Goal: Information Seeking & Learning: Learn about a topic

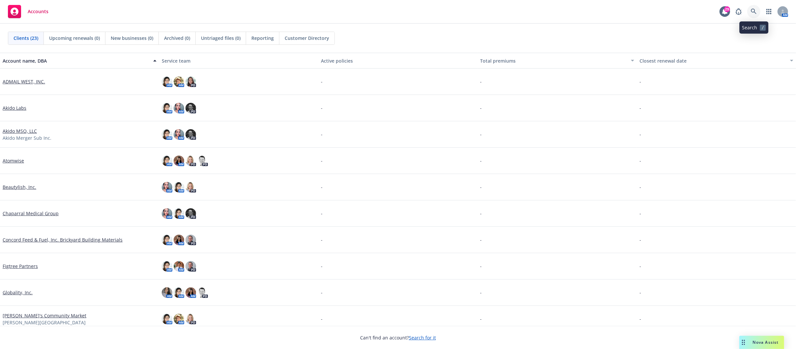
click at [753, 13] on icon at bounding box center [753, 12] width 6 height 6
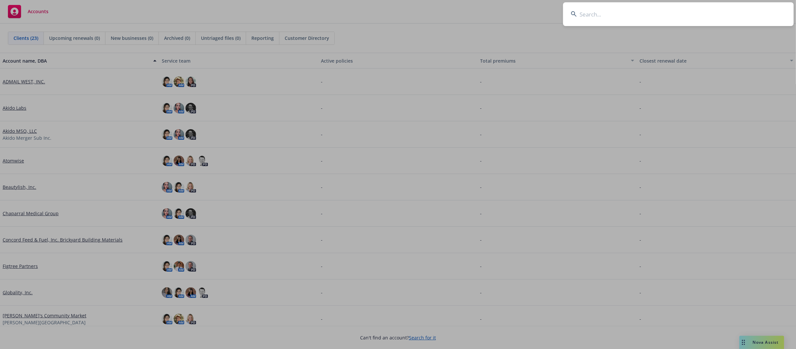
click at [596, 14] on input at bounding box center [678, 14] width 230 height 24
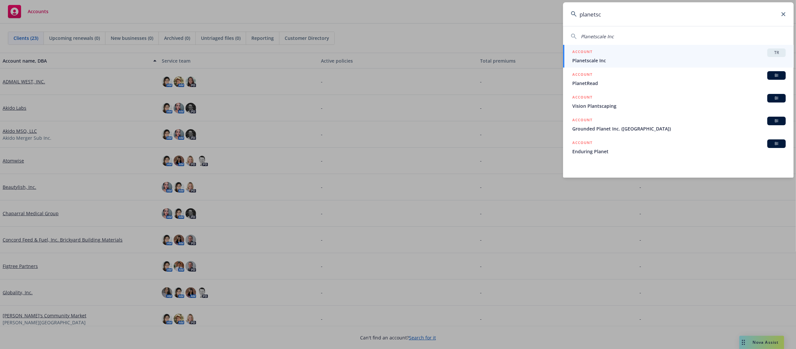
click at [614, 38] on div "Planetscale Inc" at bounding box center [678, 36] width 215 height 7
type input "Planetscale Inc"
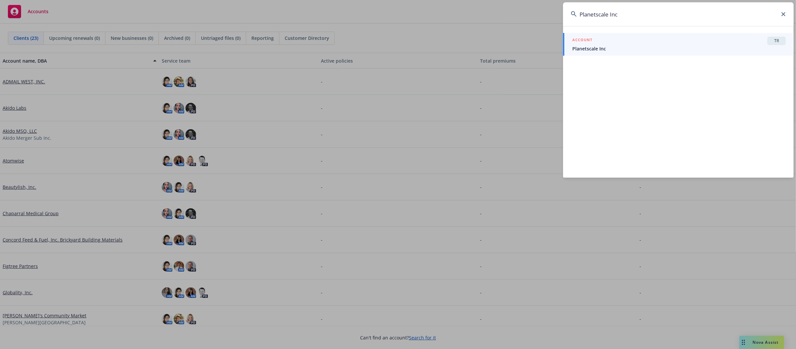
click at [592, 45] on span "Planetscale Inc" at bounding box center [678, 48] width 213 height 7
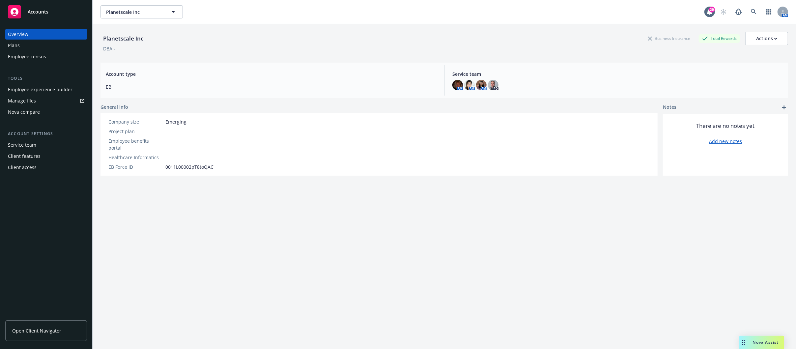
click at [40, 92] on div "Employee experience builder" at bounding box center [40, 89] width 65 height 11
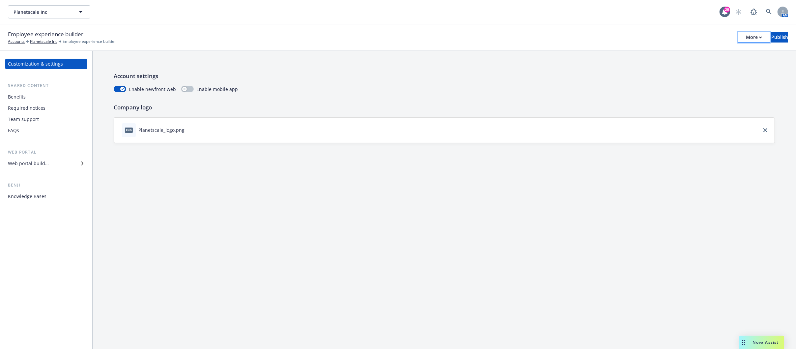
click at [746, 37] on div "More" at bounding box center [754, 37] width 16 height 10
click at [670, 64] on link "Copy portal link" at bounding box center [699, 65] width 97 height 13
click at [741, 37] on button "More" at bounding box center [754, 37] width 32 height 11
click at [354, 70] on div "Account settings Enable newfront web Enable mobile app Company logo png Planets…" at bounding box center [444, 107] width 703 height 113
click at [16, 92] on div "Benefits" at bounding box center [17, 97] width 18 height 11
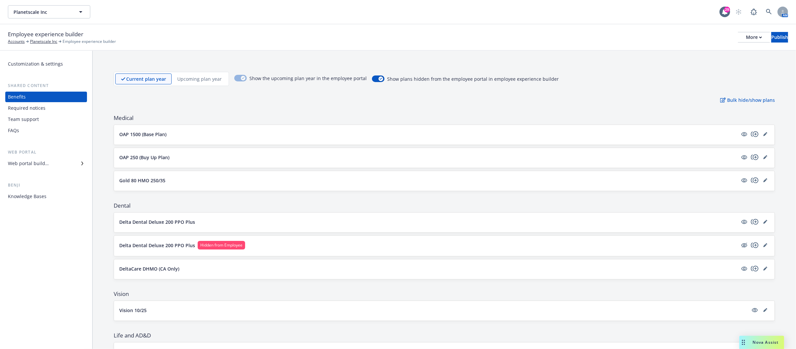
click at [41, 117] on div "Team support" at bounding box center [46, 119] width 76 height 11
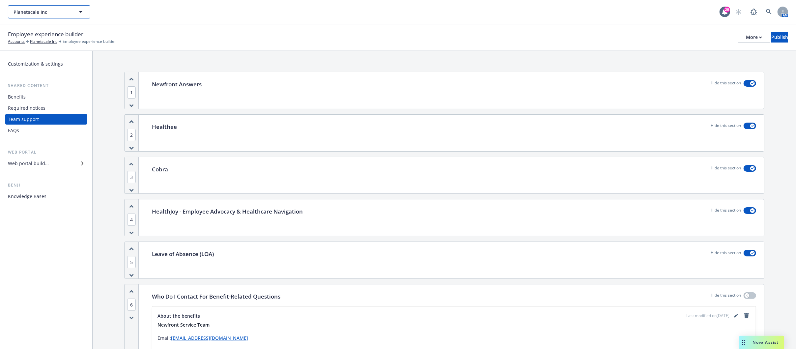
click at [73, 14] on button "Planetscale Inc" at bounding box center [49, 11] width 82 height 13
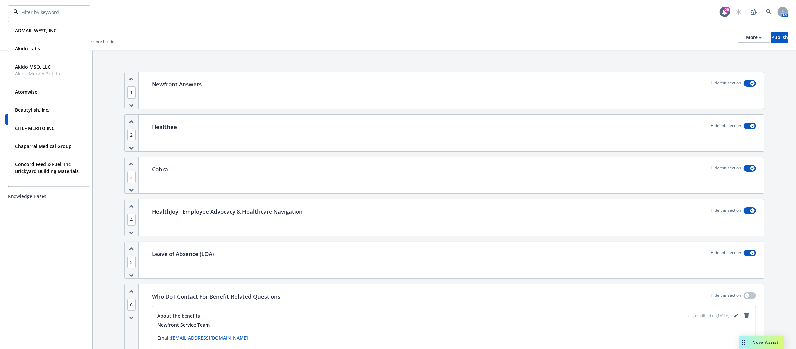
click at [199, 9] on div "ADMAIL WEST, INC. Type Commercial FEIN 68-0361445 Akido Labs Type Commercial FE…" at bounding box center [363, 11] width 711 height 13
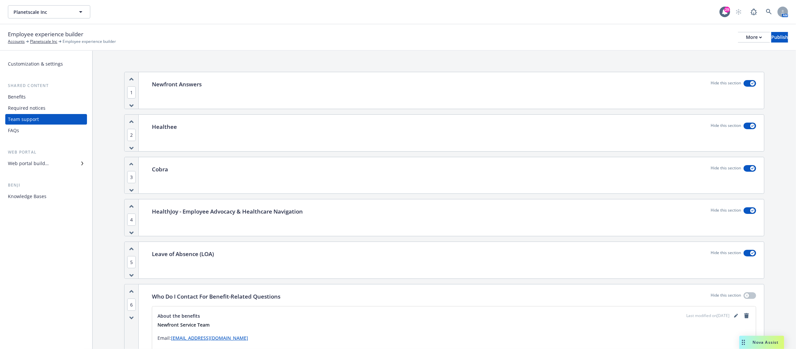
click at [43, 60] on div "Customization & settings" at bounding box center [35, 64] width 55 height 11
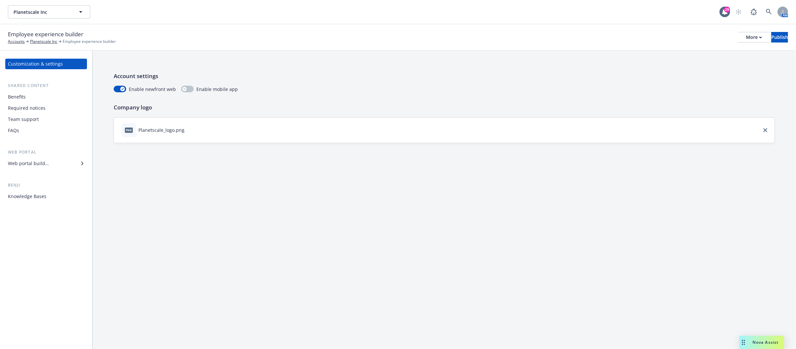
click at [23, 97] on div "Benefits" at bounding box center [17, 97] width 18 height 11
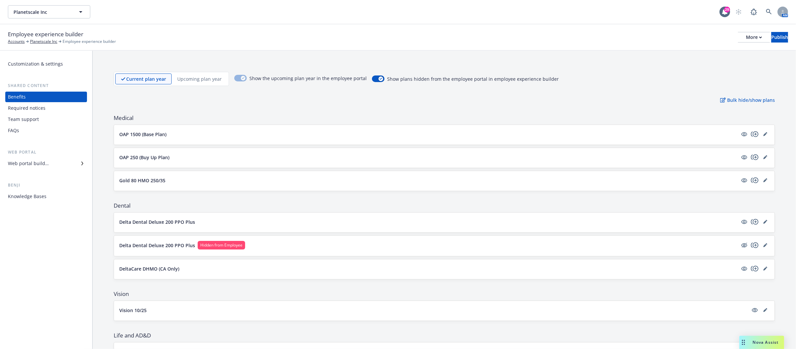
click at [23, 161] on div "Web portal builder" at bounding box center [28, 163] width 41 height 11
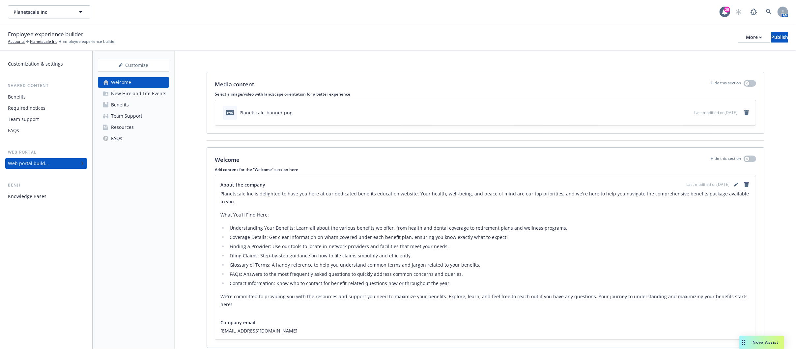
click at [136, 92] on div "New Hire and Life Events" at bounding box center [138, 93] width 55 height 11
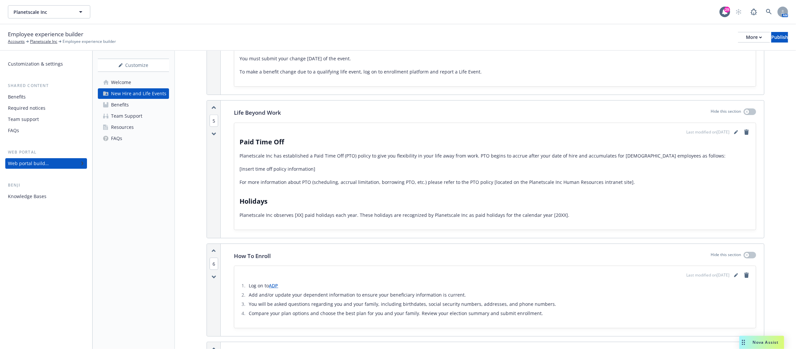
scroll to position [724, 0]
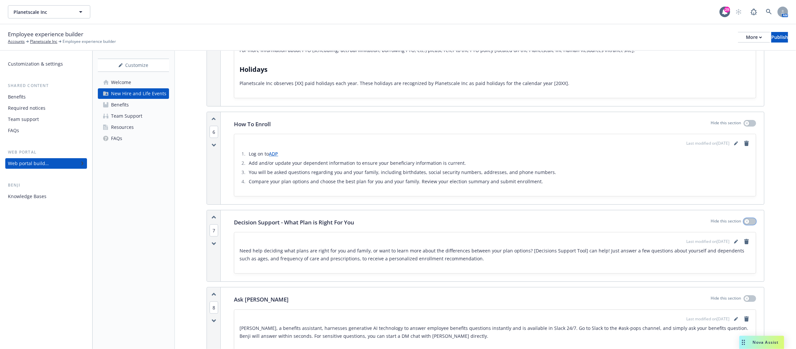
click at [744, 221] on div "button" at bounding box center [746, 221] width 5 height 5
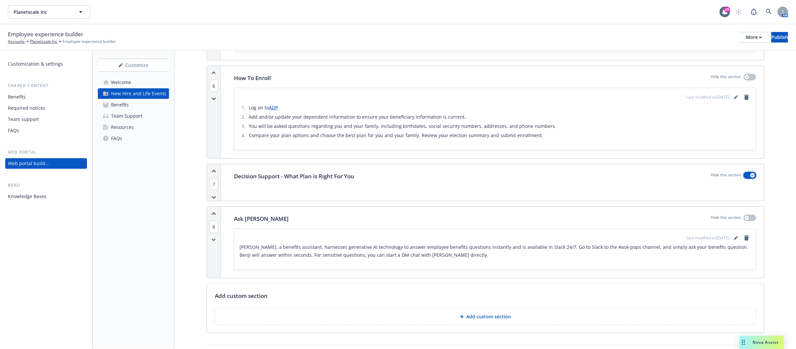
scroll to position [790, 0]
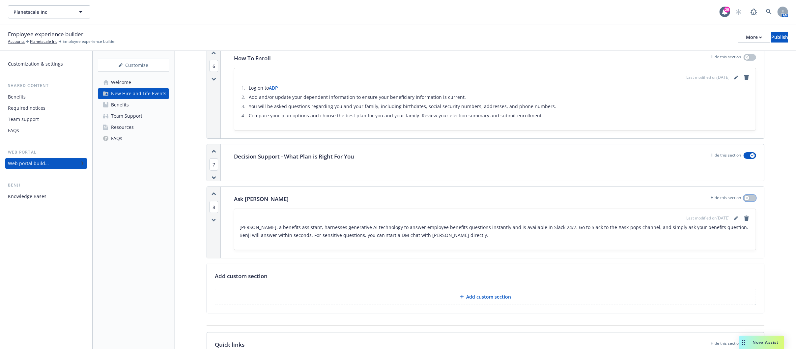
click at [744, 200] on div "button" at bounding box center [746, 198] width 5 height 5
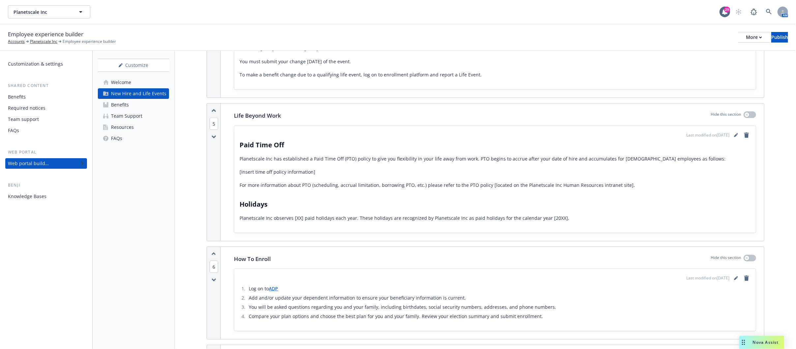
scroll to position [552, 0]
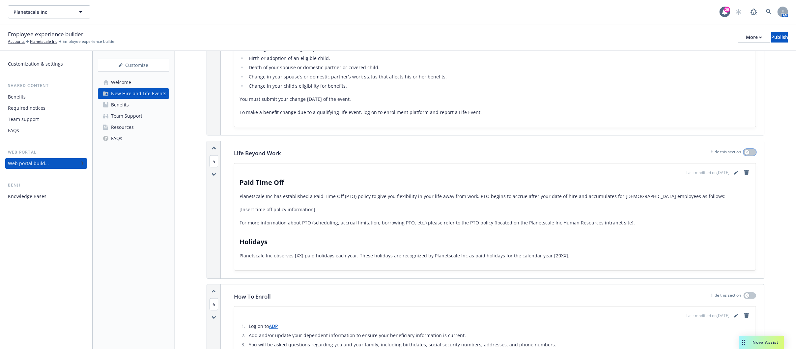
click at [745, 153] on icon "button" at bounding box center [746, 152] width 3 height 3
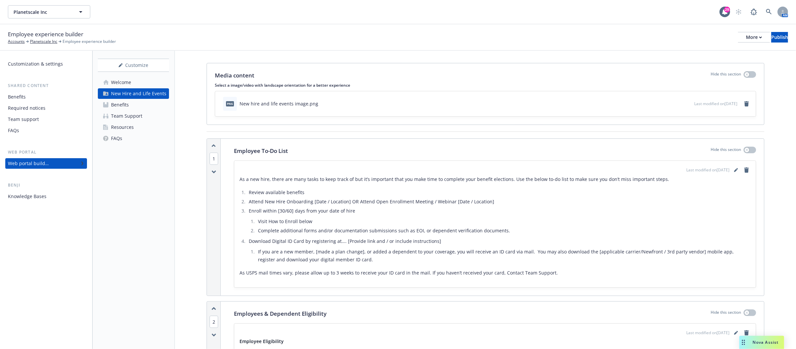
scroll to position [0, 0]
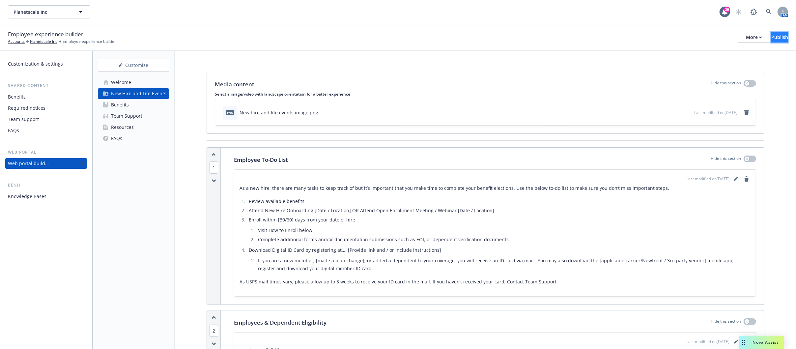
click at [778, 37] on button "Publish" at bounding box center [779, 37] width 17 height 11
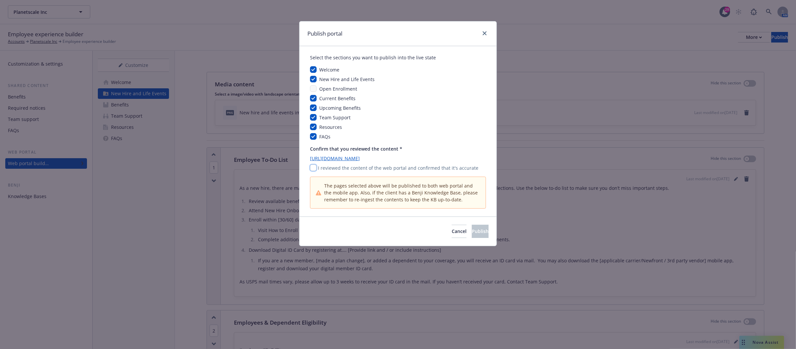
click at [313, 168] on input "checkbox" at bounding box center [313, 167] width 7 height 7
checkbox input "true"
click at [472, 232] on span "Publish" at bounding box center [480, 231] width 17 height 6
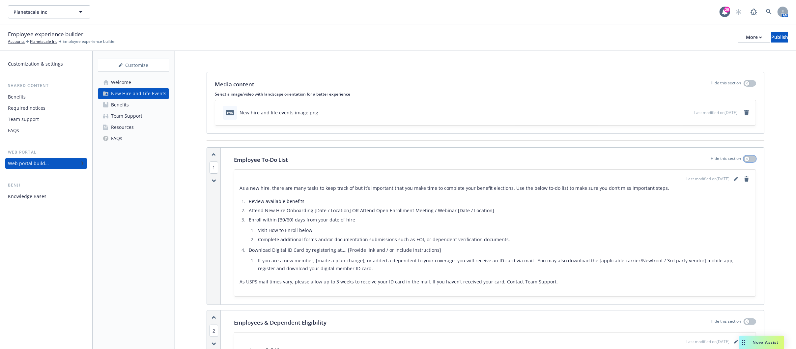
click at [745, 159] on icon "button" at bounding box center [746, 158] width 2 height 2
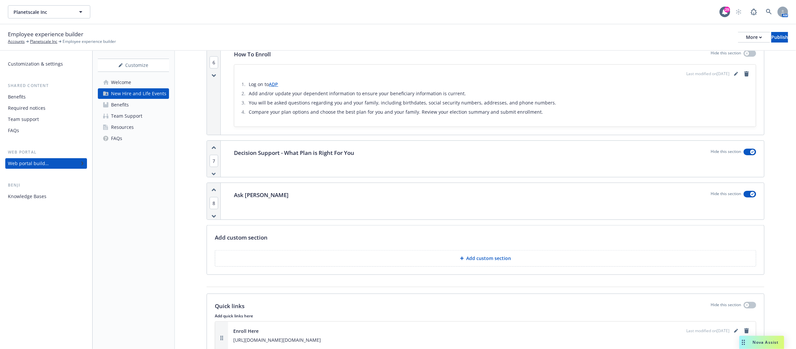
scroll to position [593, 0]
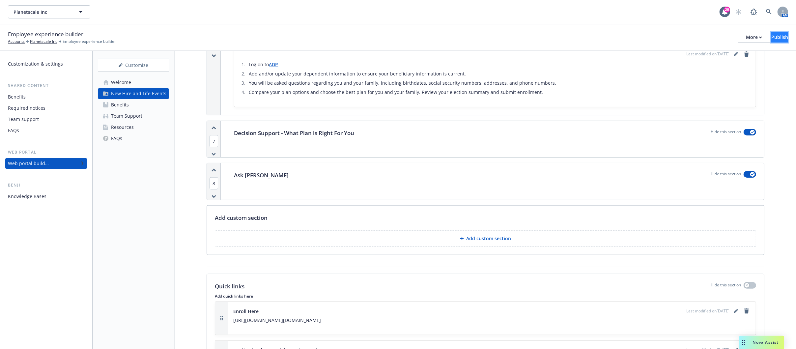
click at [778, 38] on button "Publish" at bounding box center [779, 37] width 17 height 11
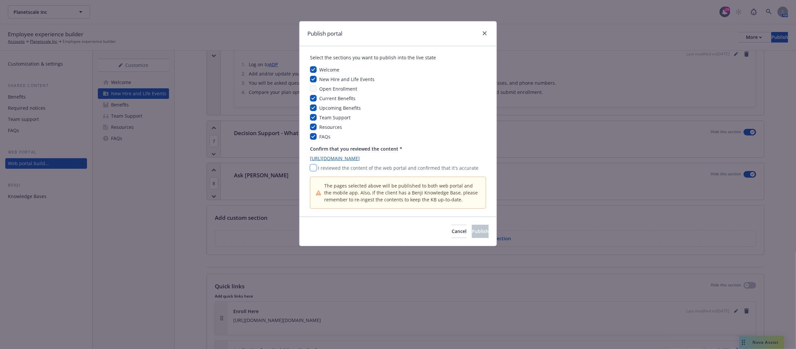
click at [315, 168] on input "checkbox" at bounding box center [313, 167] width 7 height 7
checkbox input "true"
click at [472, 229] on button "Publish" at bounding box center [480, 231] width 17 height 13
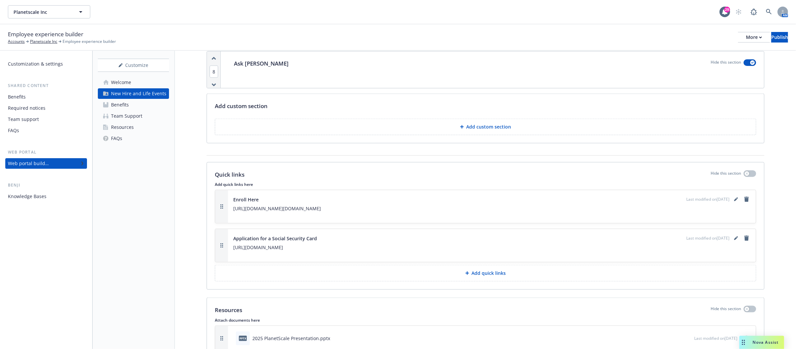
scroll to position [724, 0]
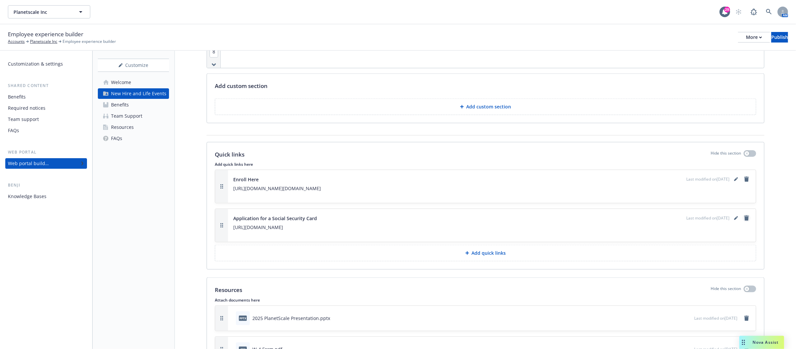
click at [744, 221] on icon "remove" at bounding box center [746, 217] width 5 height 5
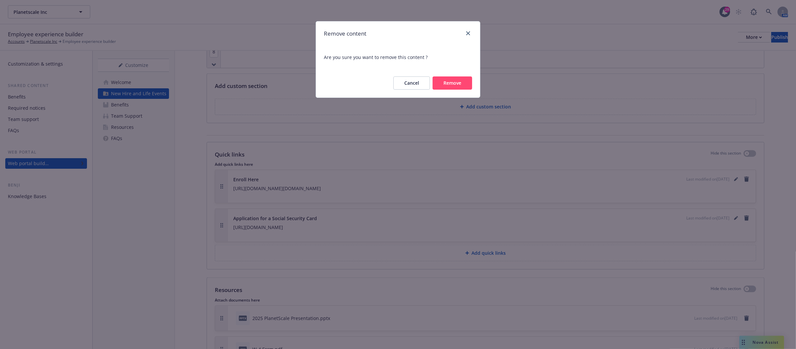
click at [448, 77] on button "Remove" at bounding box center [452, 82] width 40 height 13
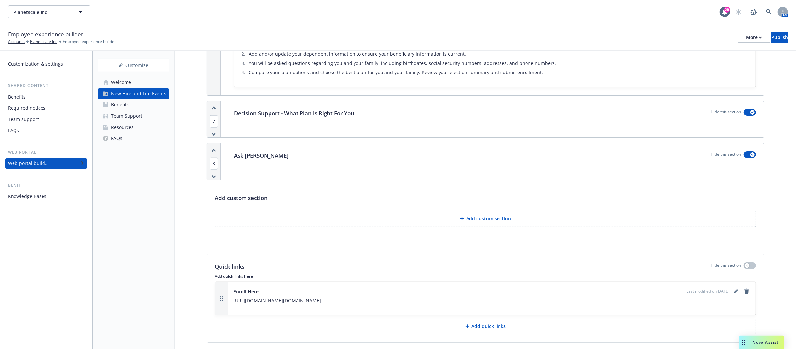
scroll to position [555, 0]
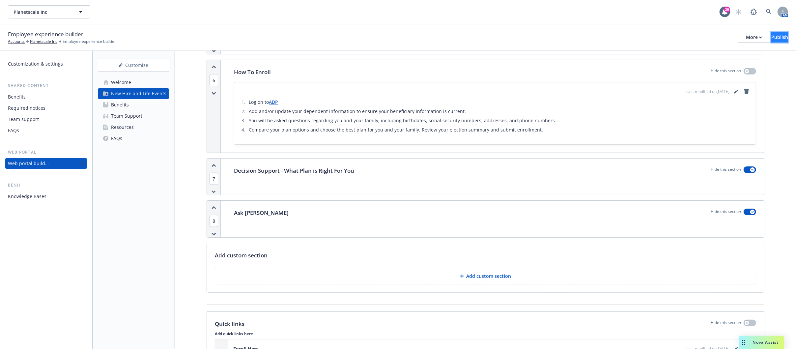
click at [771, 41] on div "Publish" at bounding box center [779, 37] width 17 height 10
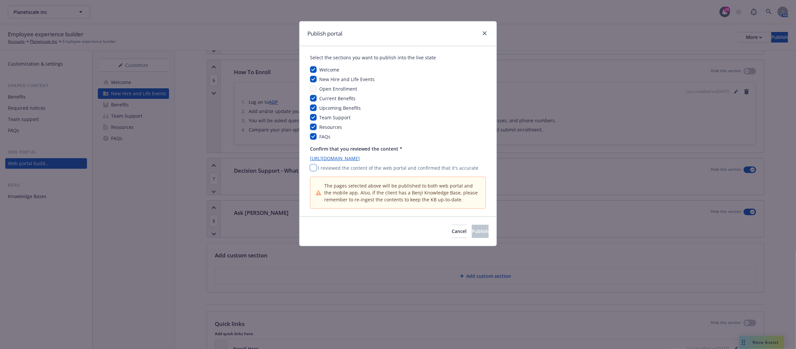
click at [312, 167] on input "checkbox" at bounding box center [313, 167] width 7 height 7
checkbox input "true"
click at [472, 233] on span "Publish" at bounding box center [480, 231] width 17 height 6
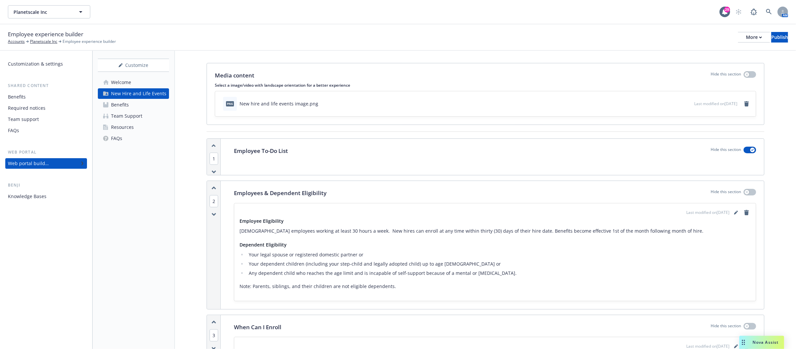
scroll to position [0, 0]
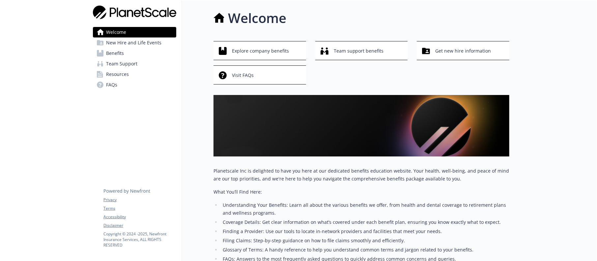
click at [126, 39] on span "New Hire and Life Events" at bounding box center [133, 43] width 55 height 11
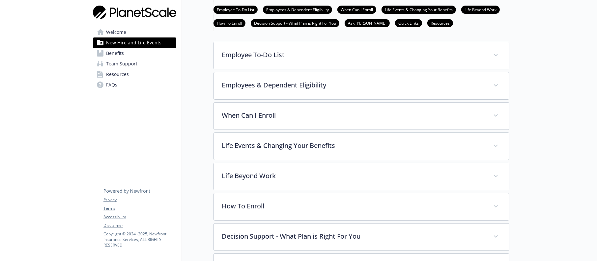
scroll to position [197, 0]
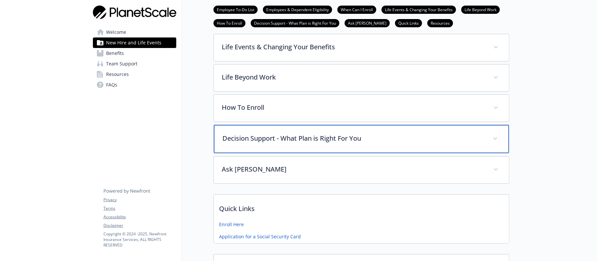
click at [288, 138] on p "Decision Support - What Plan is Right For You" at bounding box center [353, 139] width 262 height 10
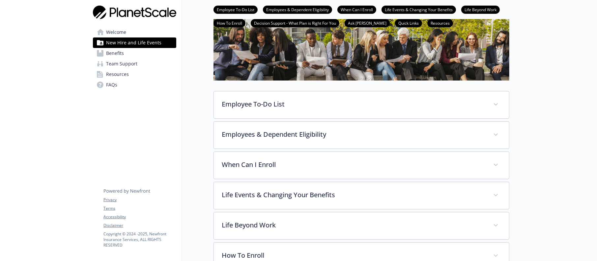
scroll to position [0, 0]
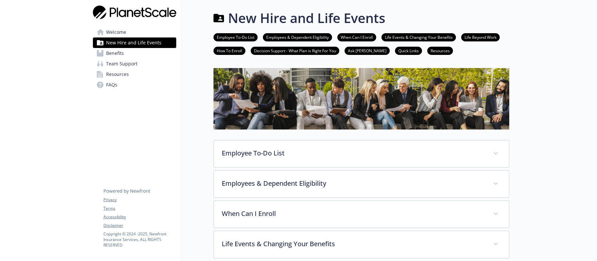
click at [122, 78] on span "Resources" at bounding box center [117, 74] width 23 height 11
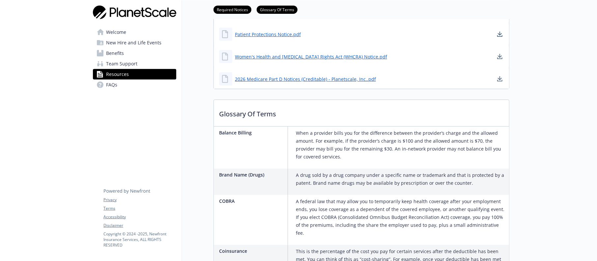
scroll to position [296, 0]
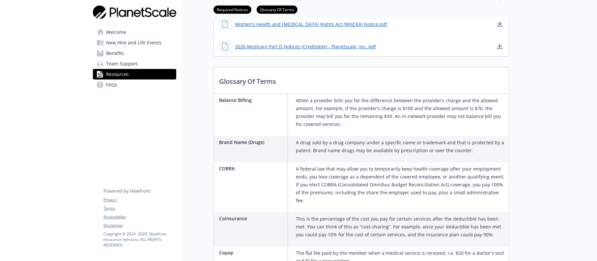
click at [121, 60] on span "Team Support" at bounding box center [121, 64] width 31 height 11
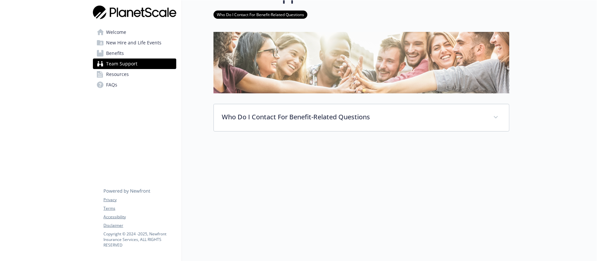
click at [120, 57] on span "Benefits" at bounding box center [115, 53] width 18 height 11
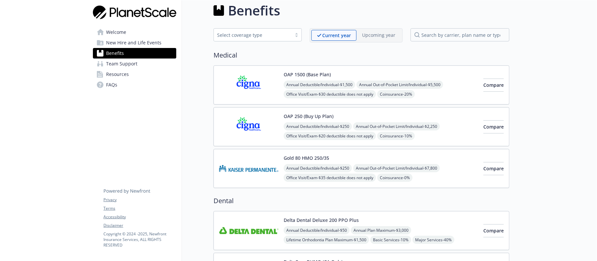
scroll to position [30, 0]
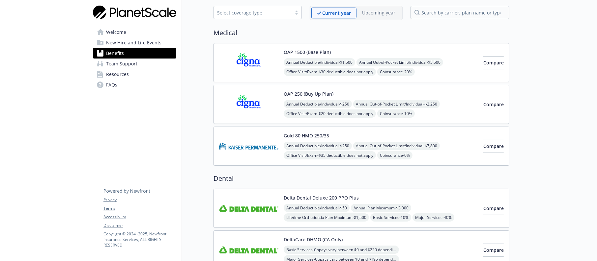
click at [115, 45] on span "New Hire and Life Events" at bounding box center [133, 43] width 55 height 11
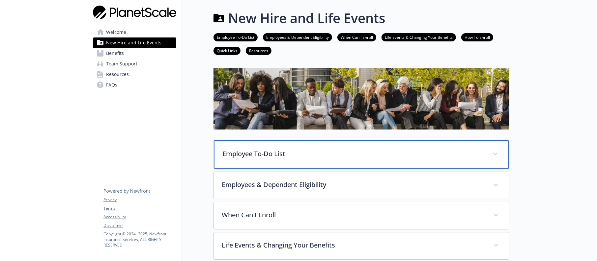
click at [268, 151] on p "Employee To-Do List" at bounding box center [353, 154] width 262 height 10
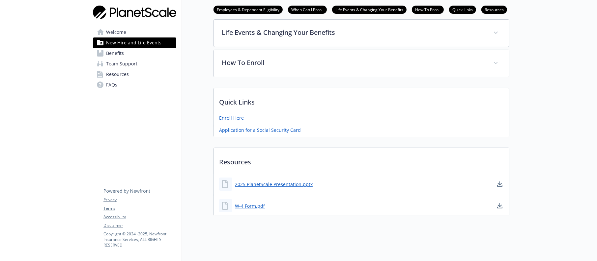
scroll to position [177, 0]
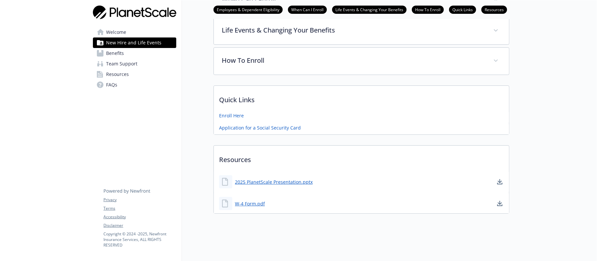
click at [120, 35] on span "Welcome" at bounding box center [116, 32] width 20 height 11
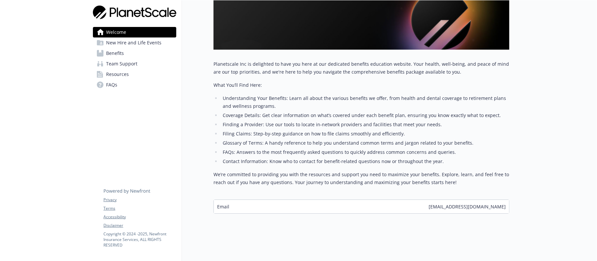
scroll to position [114, 0]
click at [113, 71] on span "Resources" at bounding box center [117, 74] width 23 height 11
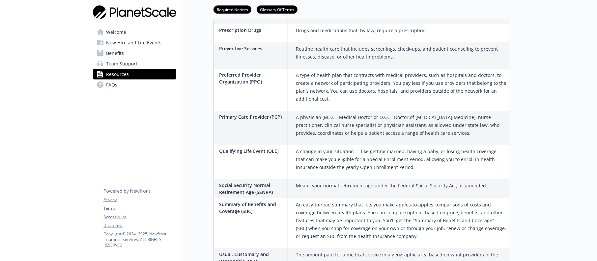
scroll to position [1122, 0]
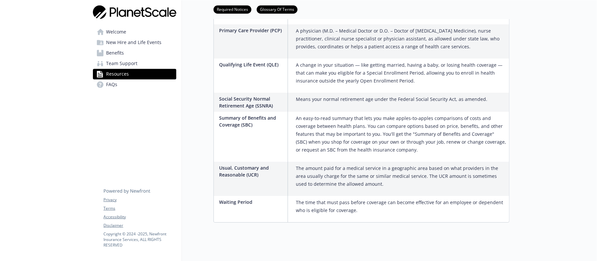
click at [125, 38] on span "New Hire and Life Events" at bounding box center [133, 43] width 55 height 11
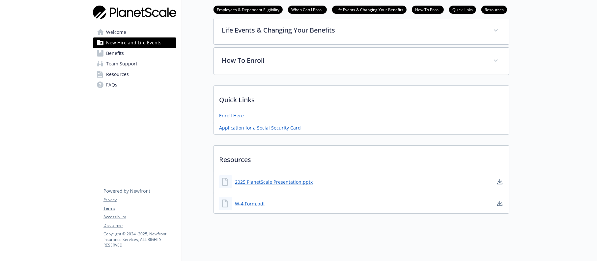
click at [116, 32] on span "Welcome" at bounding box center [116, 32] width 20 height 11
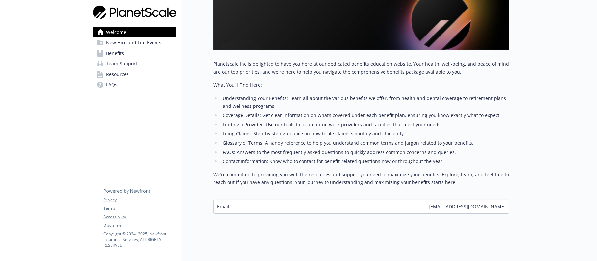
click at [130, 44] on span "New Hire and Life Events" at bounding box center [133, 43] width 55 height 11
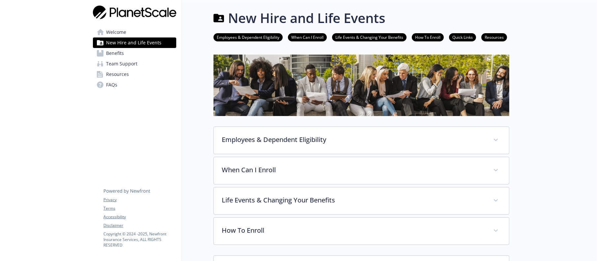
click at [115, 29] on span "Welcome" at bounding box center [116, 32] width 20 height 11
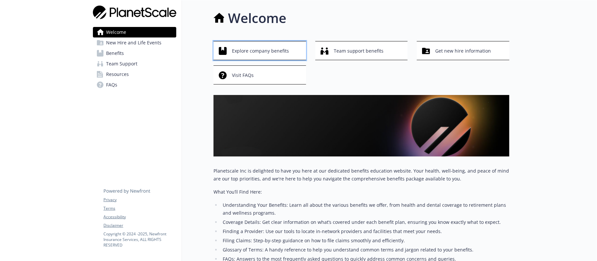
click at [274, 52] on span "Explore company benefits" at bounding box center [260, 51] width 57 height 13
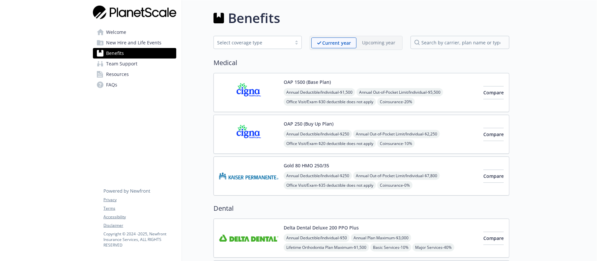
click at [287, 79] on button "OAP 1500 (Base Plan)" at bounding box center [307, 82] width 47 height 7
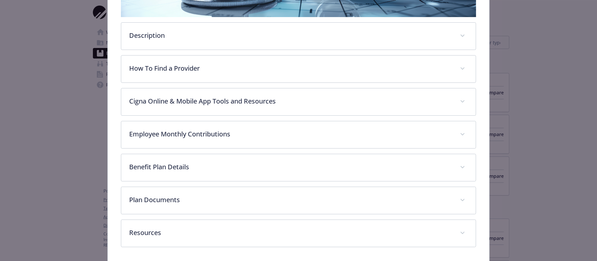
scroll to position [189, 0]
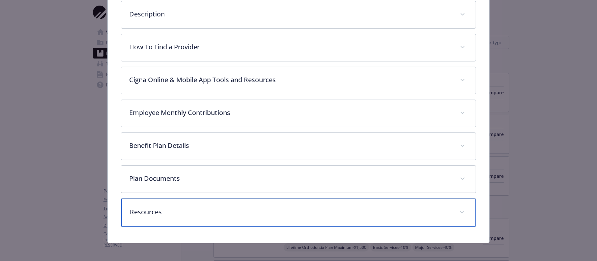
click at [219, 207] on p "Resources" at bounding box center [290, 212] width 321 height 10
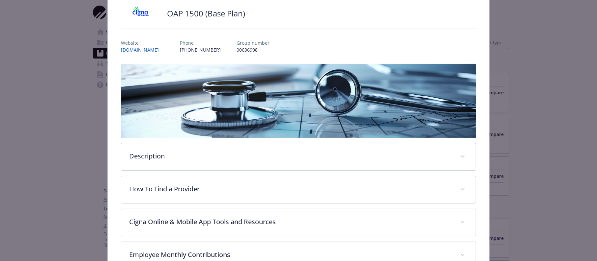
scroll to position [0, 0]
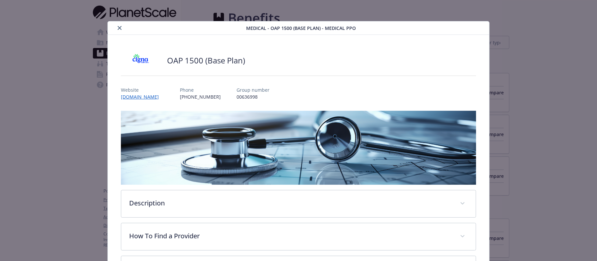
click at [116, 28] on button "close" at bounding box center [120, 28] width 8 height 8
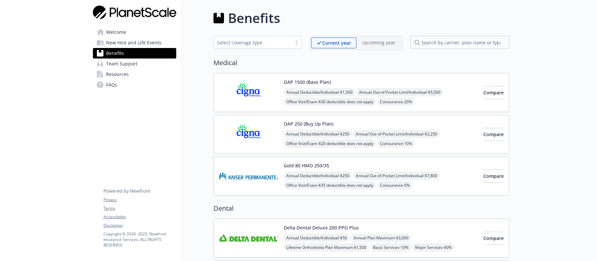
click at [115, 35] on span "Welcome" at bounding box center [116, 32] width 20 height 11
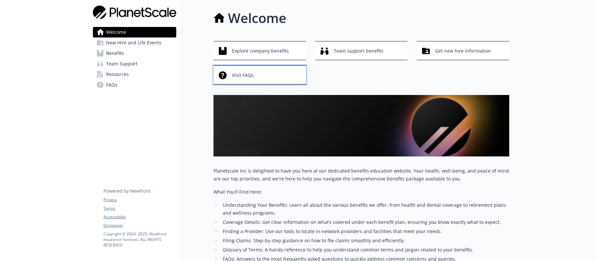
click at [241, 80] on span "Visit FAQs" at bounding box center [243, 75] width 22 height 13
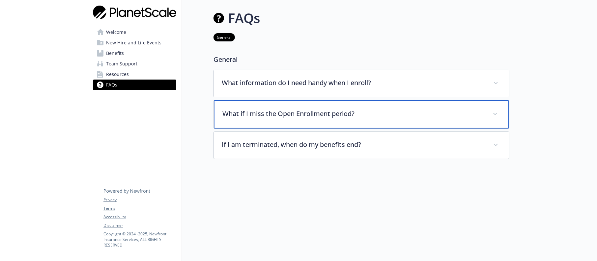
click at [322, 105] on div "What if I miss the Open Enrollment period?" at bounding box center [361, 114] width 295 height 28
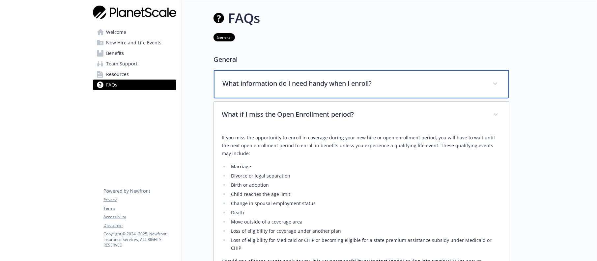
click at [310, 84] on p "What information do I need handy when I enroll?" at bounding box center [353, 84] width 262 height 10
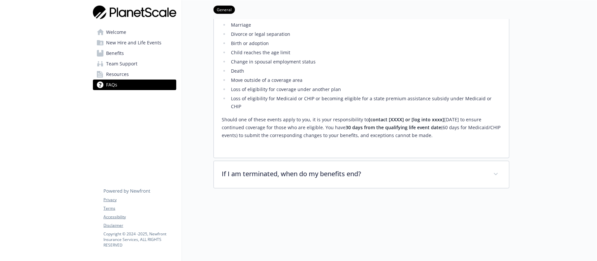
scroll to position [197, 0]
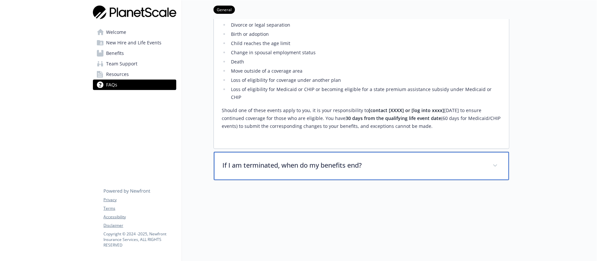
click at [241, 164] on div "If I am terminated, when do my benefits end?" at bounding box center [361, 166] width 295 height 28
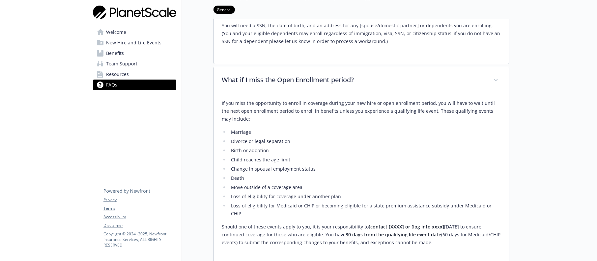
scroll to position [0, 0]
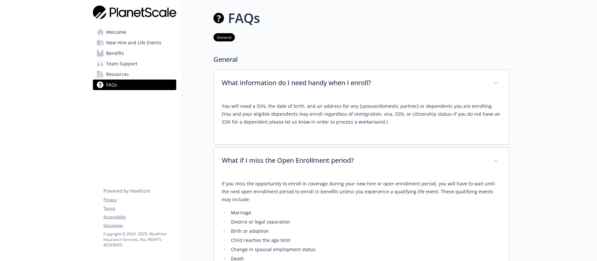
click at [126, 73] on span "Resources" at bounding box center [117, 74] width 23 height 11
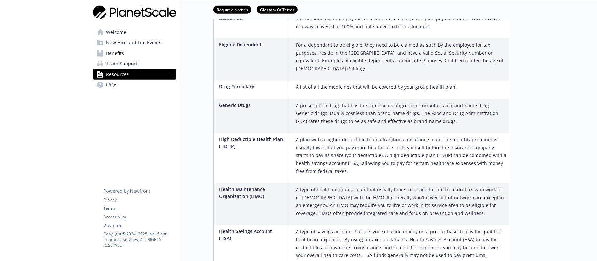
scroll to position [543, 0]
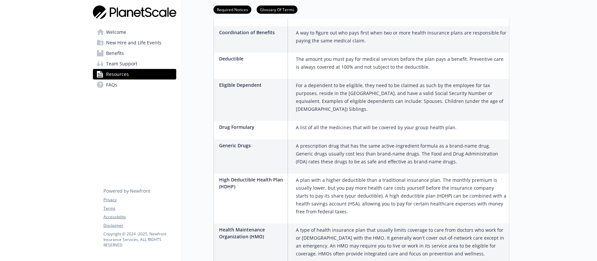
click at [106, 58] on span "Benefits" at bounding box center [115, 53] width 18 height 11
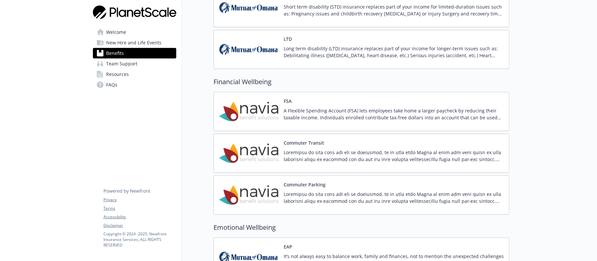
click at [110, 61] on span "Team Support" at bounding box center [121, 64] width 31 height 11
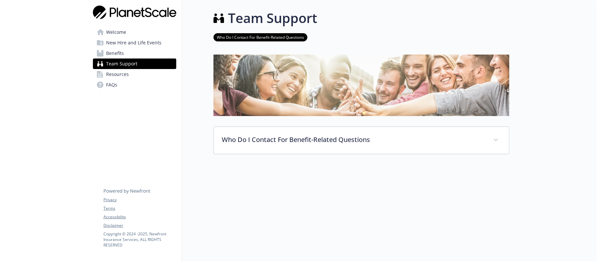
click at [126, 51] on link "Benefits" at bounding box center [134, 53] width 83 height 11
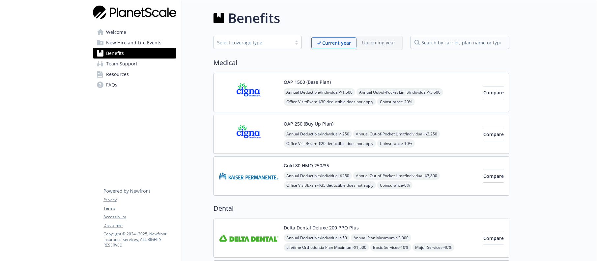
click at [125, 42] on span "New Hire and Life Events" at bounding box center [133, 43] width 55 height 11
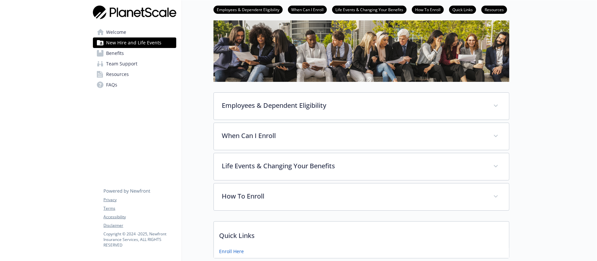
scroll to position [49, 0]
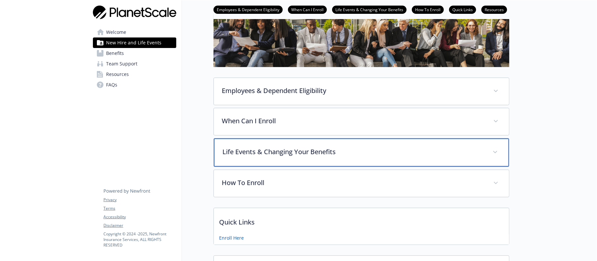
click at [306, 148] on p "Life Events & Changing Your Benefits" at bounding box center [353, 152] width 262 height 10
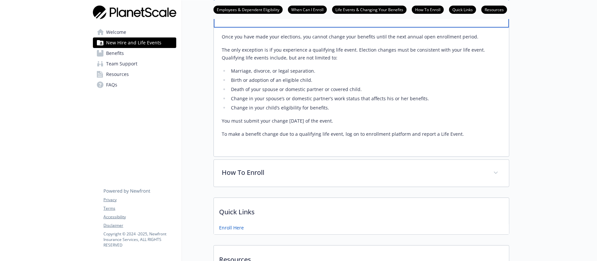
scroll to position [197, 0]
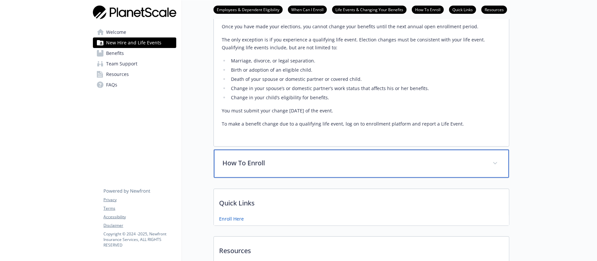
click at [240, 162] on p "How To Enroll" at bounding box center [353, 163] width 262 height 10
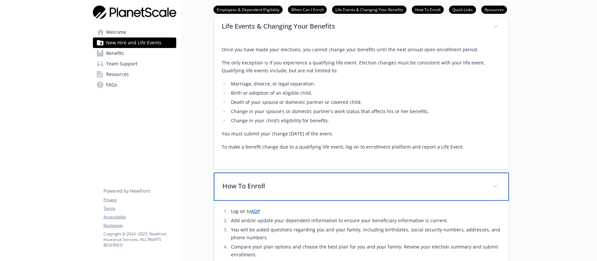
scroll to position [0, 0]
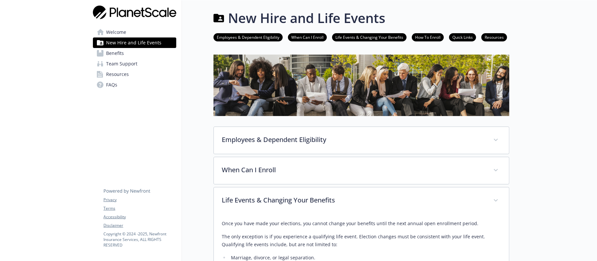
click at [121, 34] on span "Welcome" at bounding box center [116, 32] width 20 height 11
